Goal: Task Accomplishment & Management: Use online tool/utility

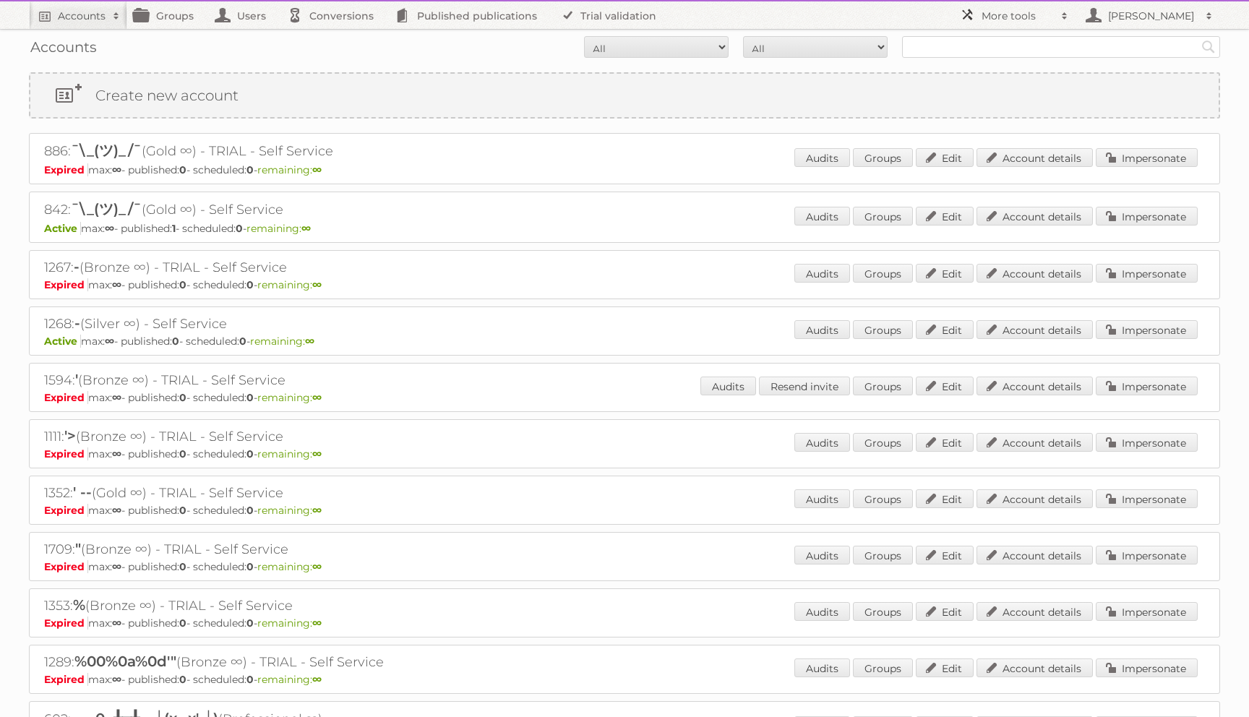
click at [1004, 14] on h2 "More tools" at bounding box center [1018, 16] width 72 height 14
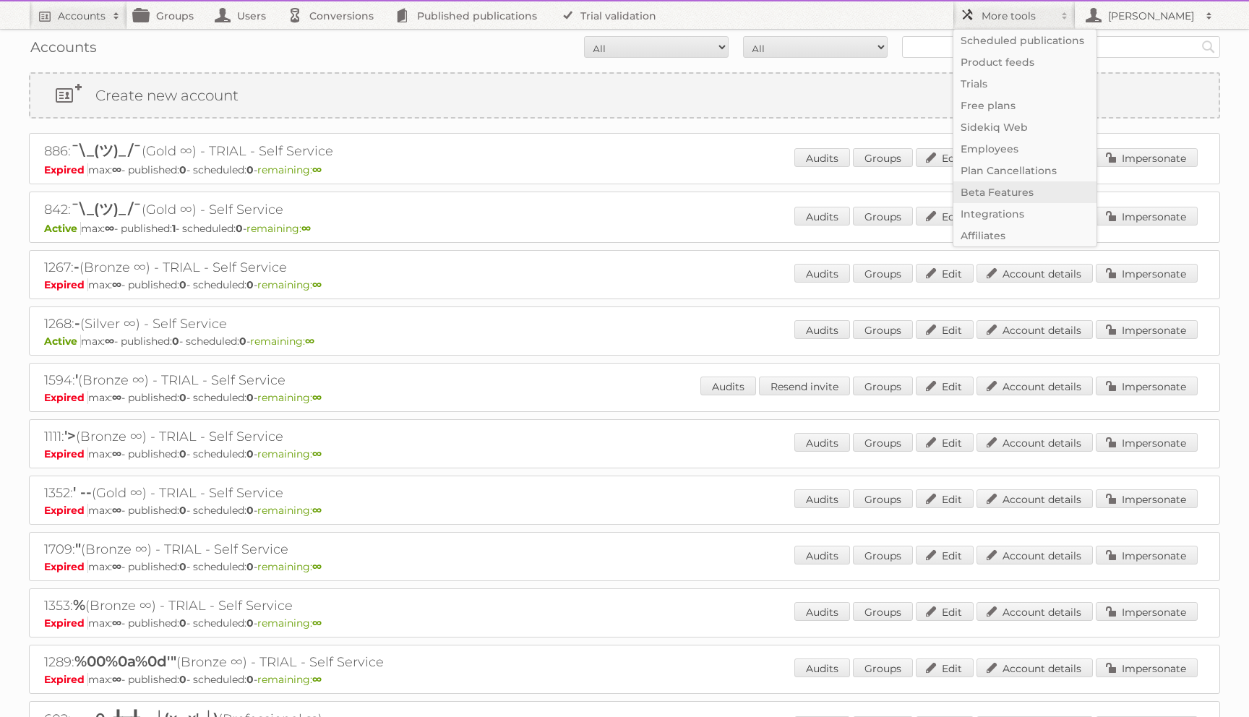
click at [994, 187] on link "Beta Features" at bounding box center [1025, 192] width 143 height 22
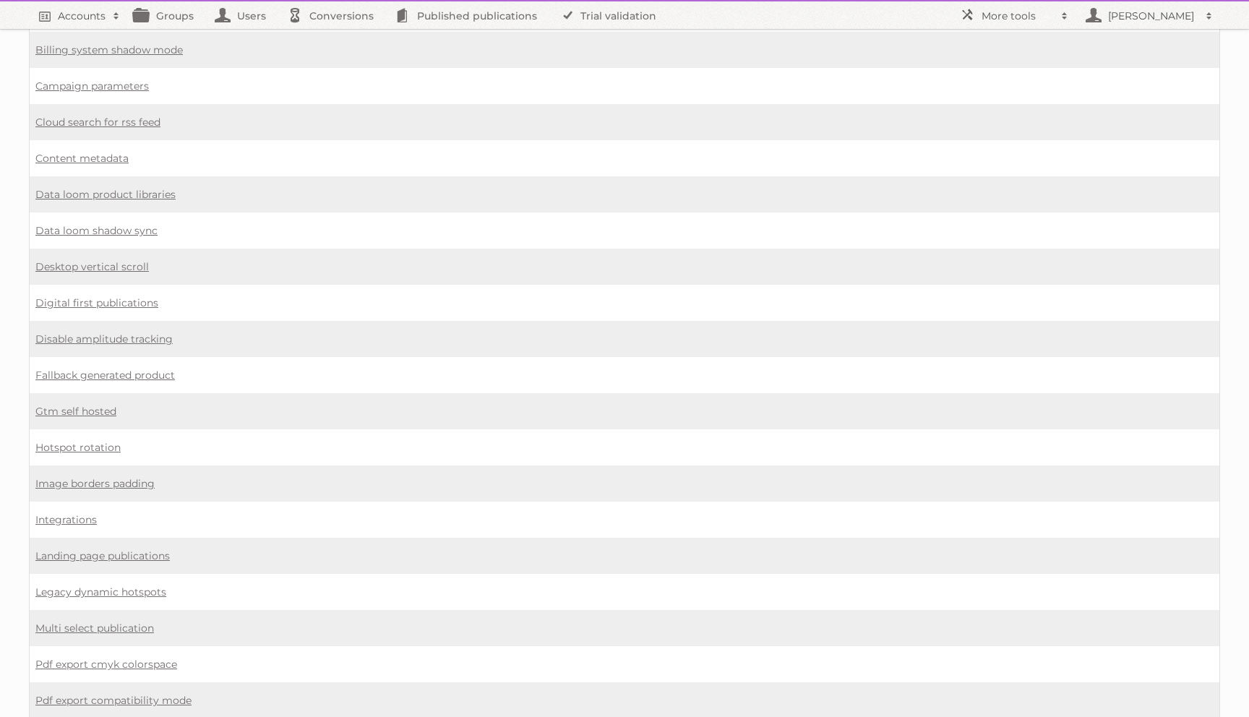
scroll to position [1043, 0]
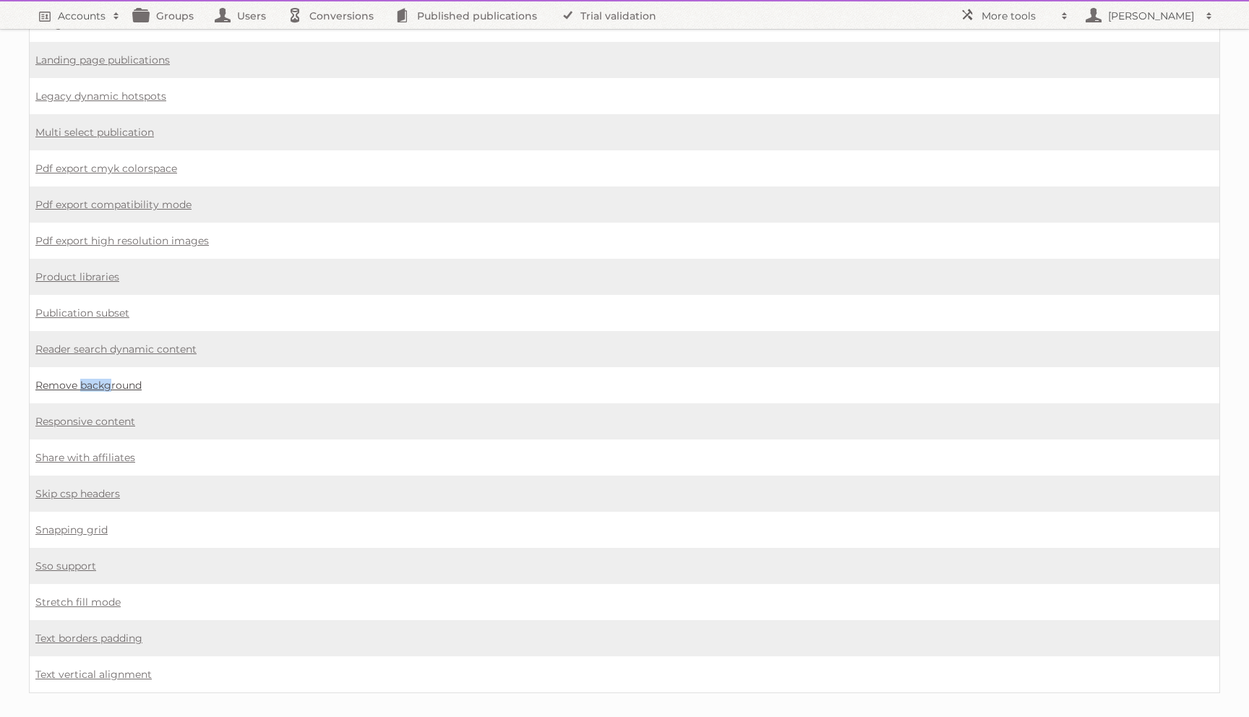
click at [121, 379] on link "Remove background" at bounding box center [88, 385] width 106 height 13
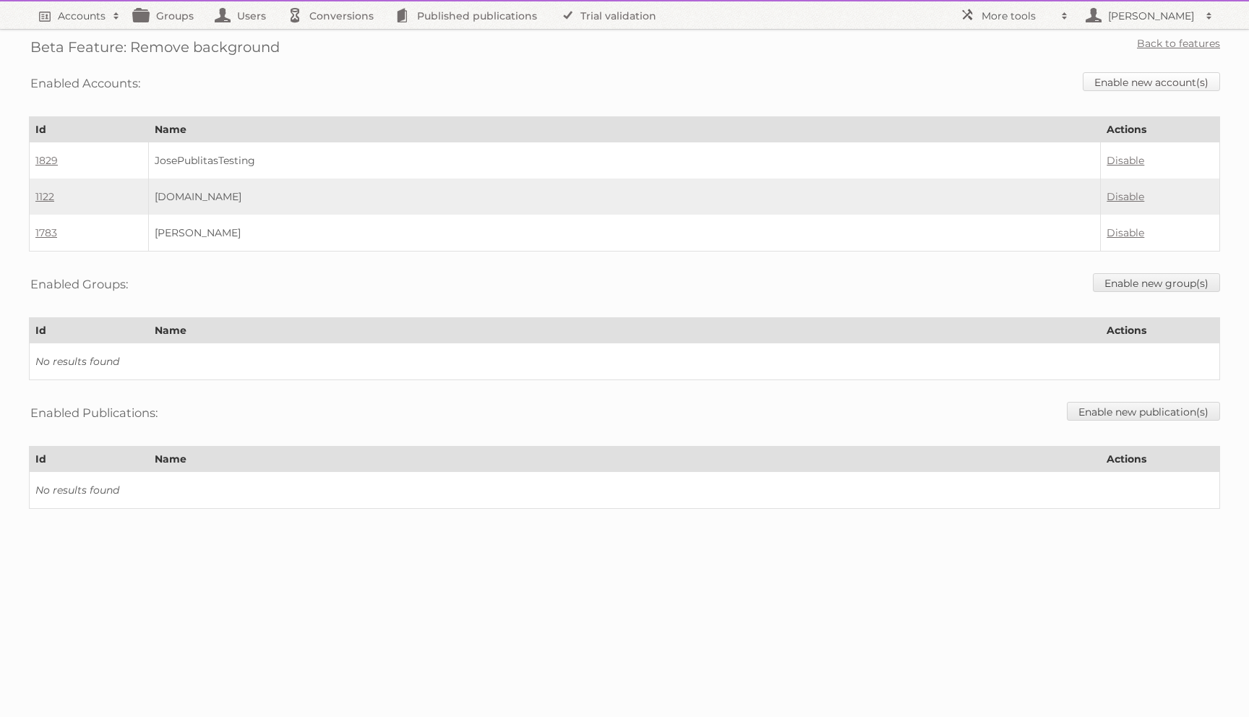
click at [1102, 75] on link "Enable new account(s)" at bounding box center [1151, 81] width 137 height 19
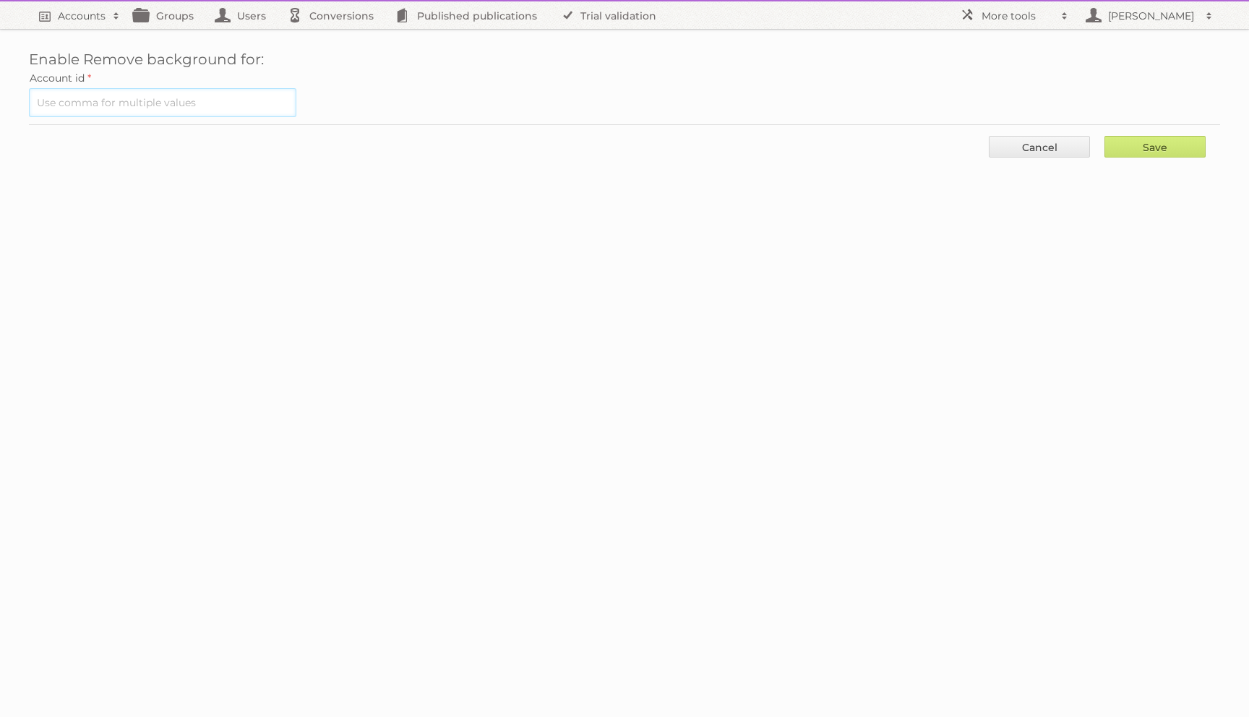
click at [189, 114] on input "text" at bounding box center [163, 102] width 268 height 29
type input "1097"
click at [1140, 149] on input "Save" at bounding box center [1155, 147] width 101 height 22
type input "..."
